Goal: Task Accomplishment & Management: Use online tool/utility

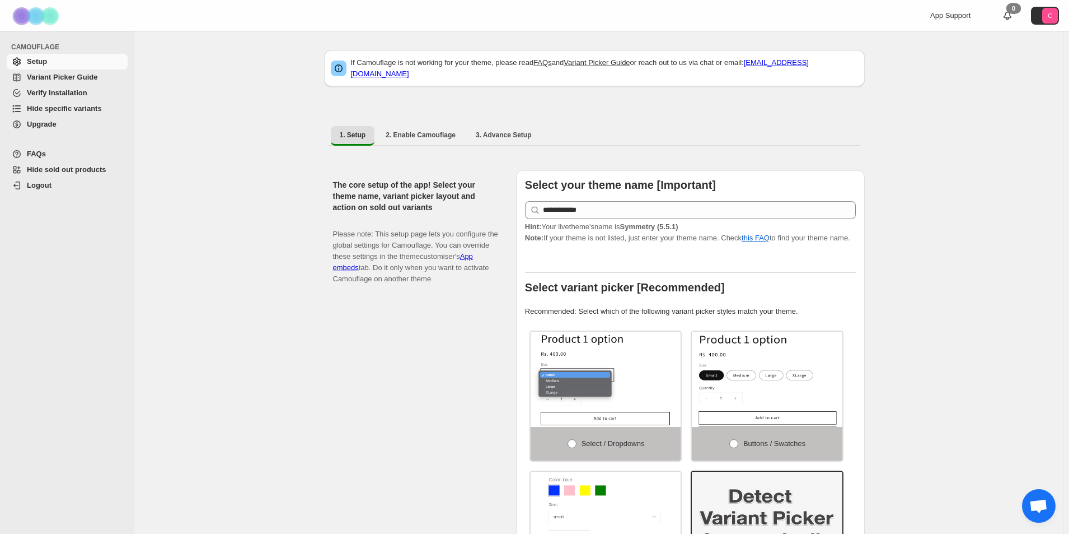
click at [82, 110] on span "Hide specific variants" at bounding box center [64, 108] width 75 height 8
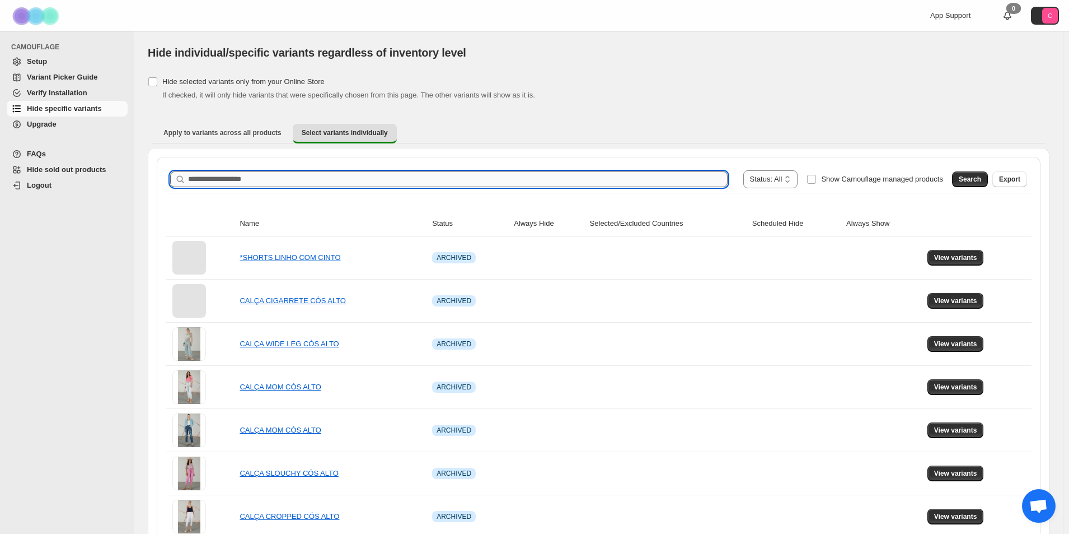
click at [291, 180] on input "Search product name" at bounding box center [458, 179] width 540 height 16
paste input "**********"
type input "**********"
click at [982, 179] on span "Search" at bounding box center [970, 179] width 22 height 9
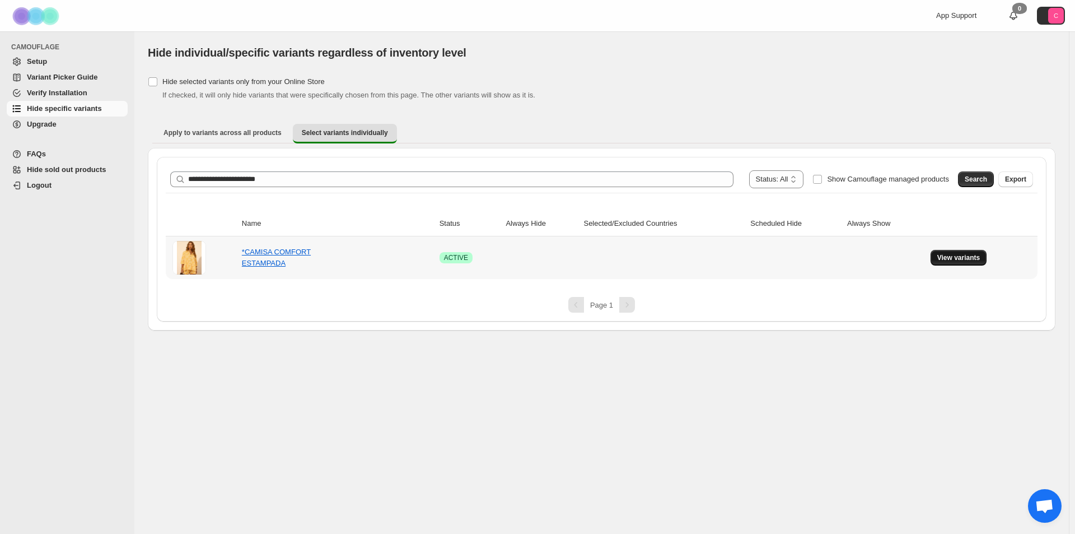
click at [958, 260] on span "View variants" at bounding box center [958, 257] width 43 height 9
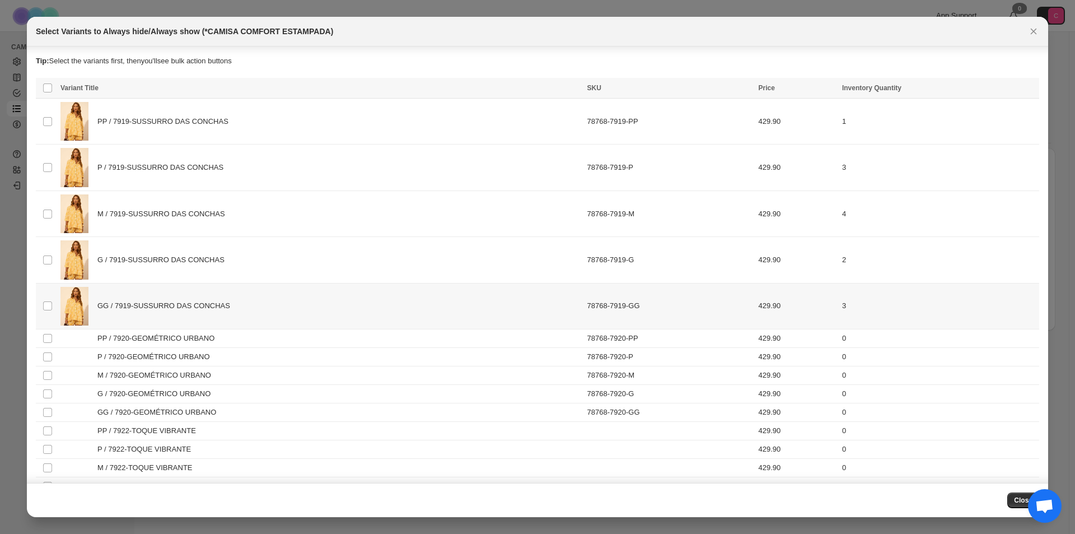
scroll to position [40, 0]
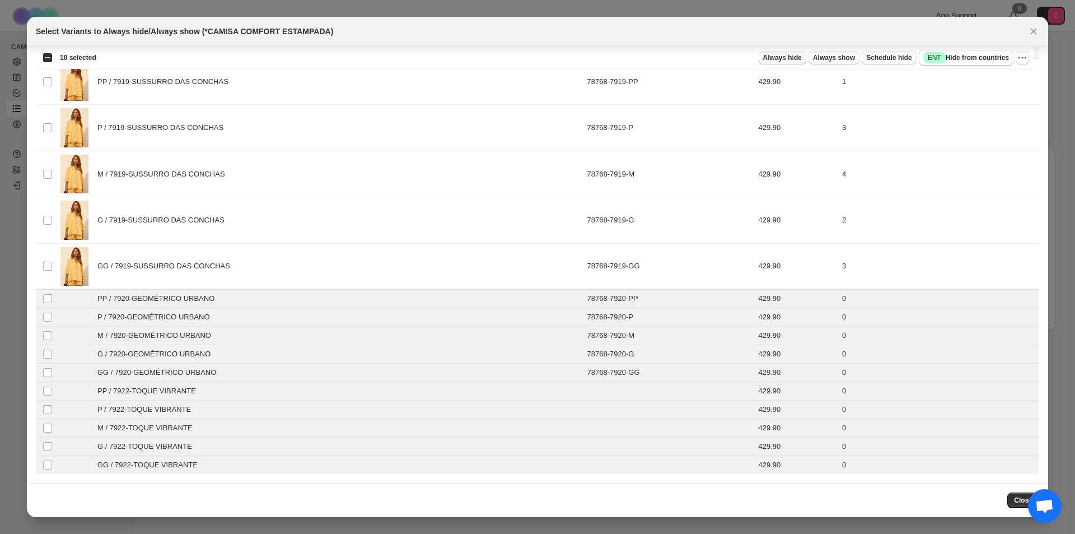
click at [787, 61] on span "Always hide" at bounding box center [782, 57] width 39 height 9
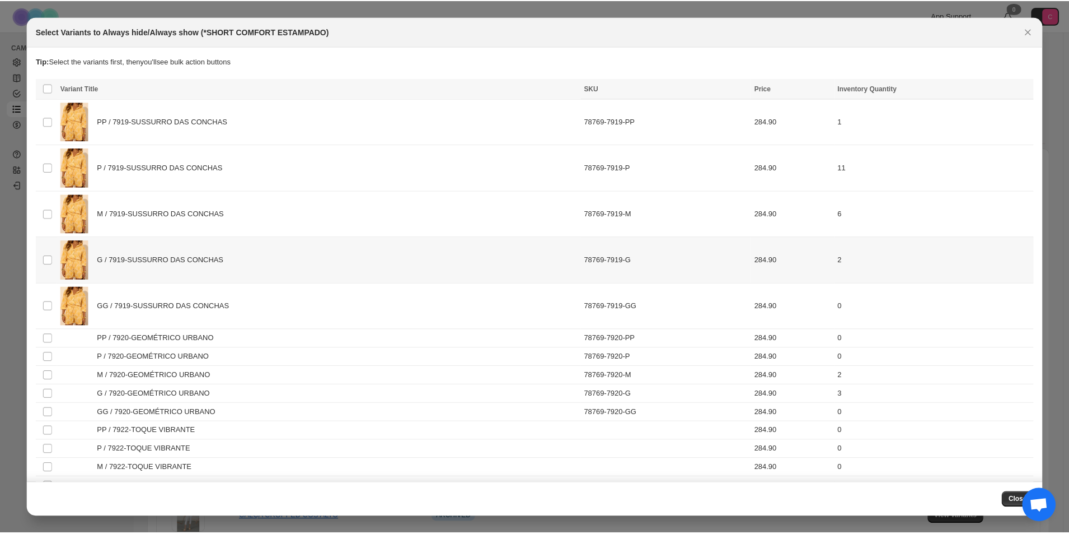
scroll to position [40, 0]
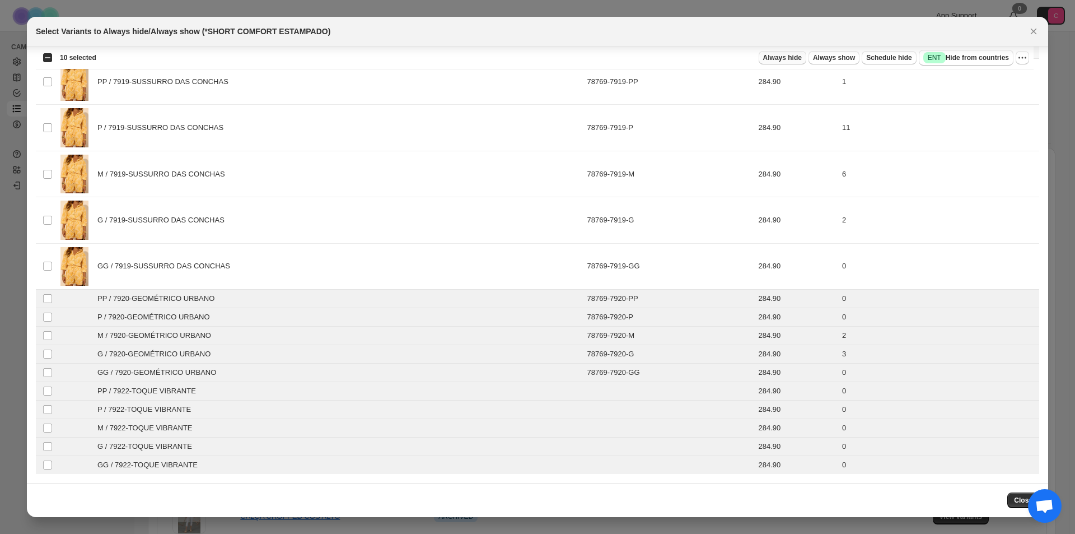
click at [783, 58] on span "Always hide" at bounding box center [782, 57] width 39 height 9
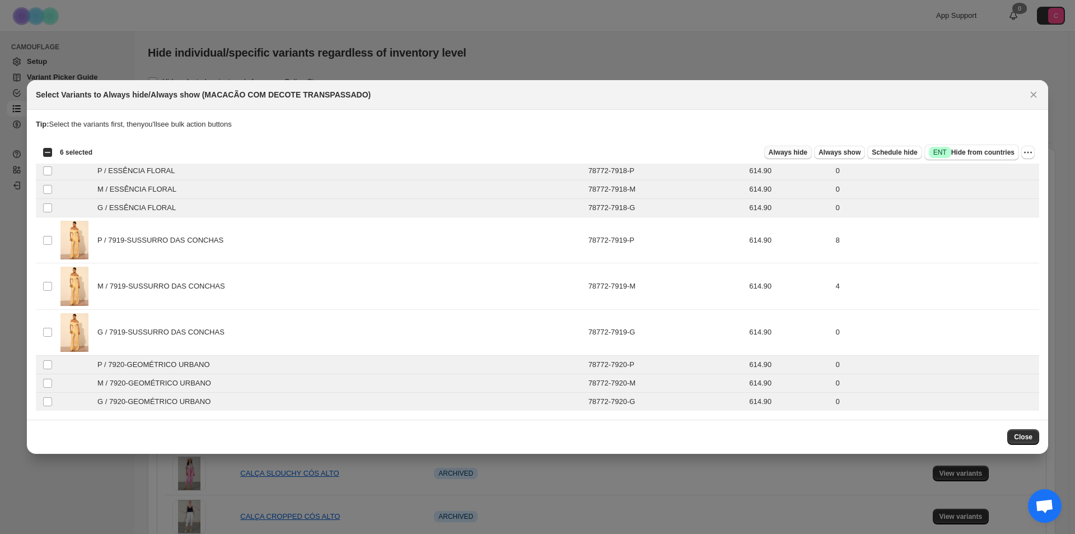
click at [795, 152] on span "Always hide" at bounding box center [788, 152] width 39 height 9
